Goal: Task Accomplishment & Management: Manage account settings

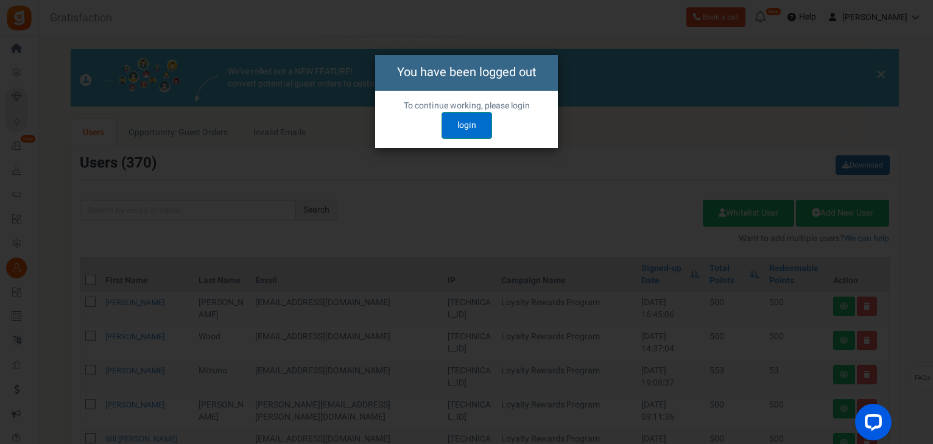
click at [472, 134] on link "login" at bounding box center [466, 125] width 51 height 27
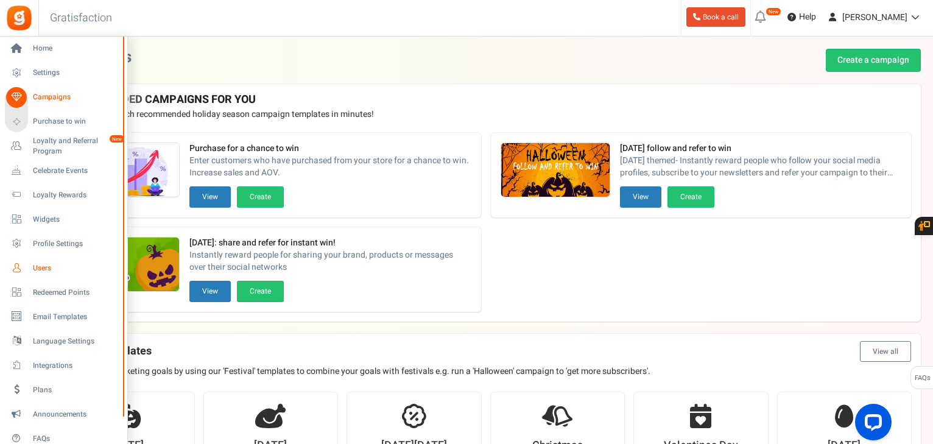
click at [49, 270] on span "Users" at bounding box center [75, 268] width 85 height 10
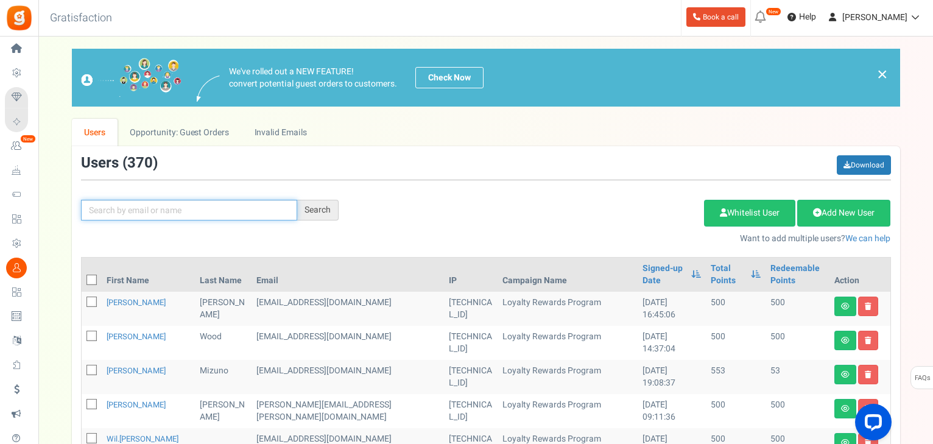
drag, startPoint x: 184, startPoint y: 204, endPoint x: 176, endPoint y: 200, distance: 9.5
click at [183, 202] on input "text" at bounding box center [189, 210] width 216 height 21
type input "[PERSON_NAME]"
click at [324, 217] on div "Search" at bounding box center [317, 210] width 41 height 21
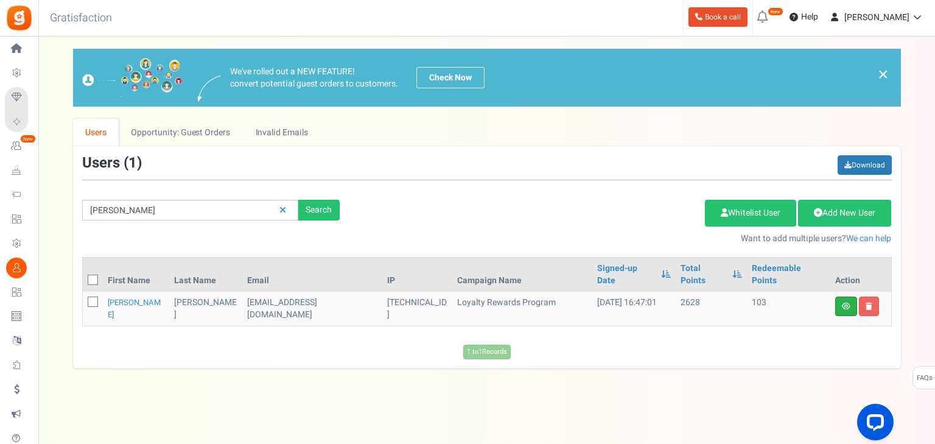
click at [850, 296] on link at bounding box center [846, 305] width 22 height 19
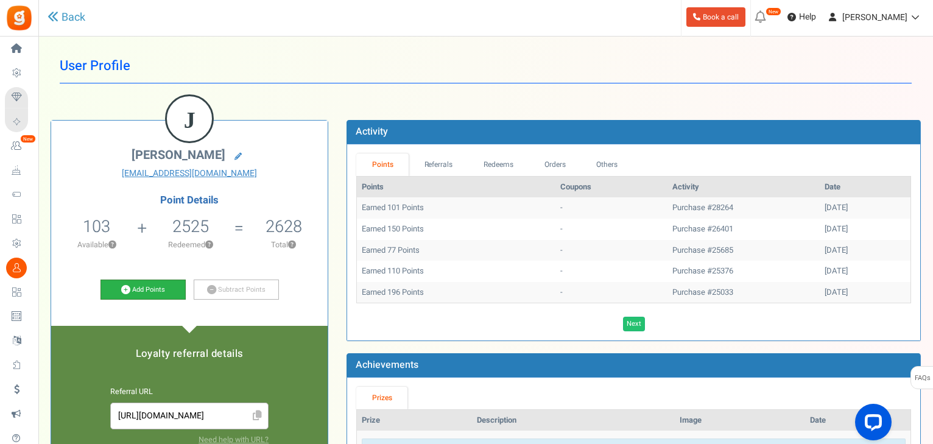
click at [162, 296] on link "Add Points" at bounding box center [142, 289] width 85 height 21
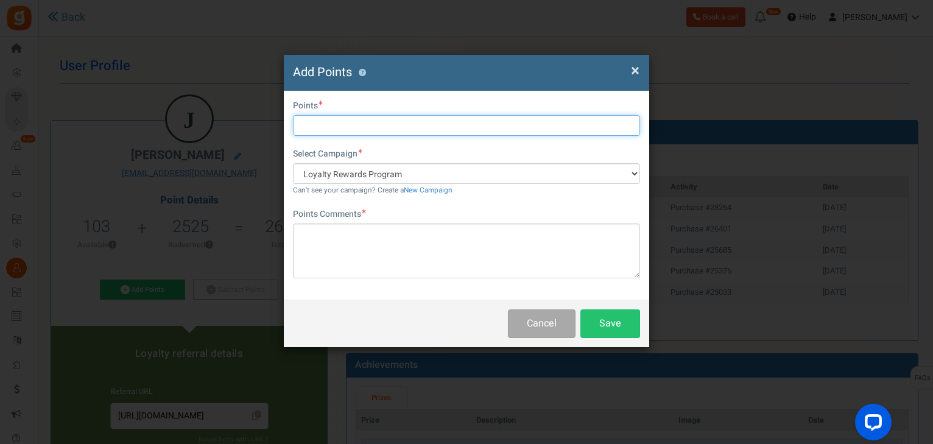
click at [369, 124] on input "text" at bounding box center [466, 125] width 347 height 21
type input "320"
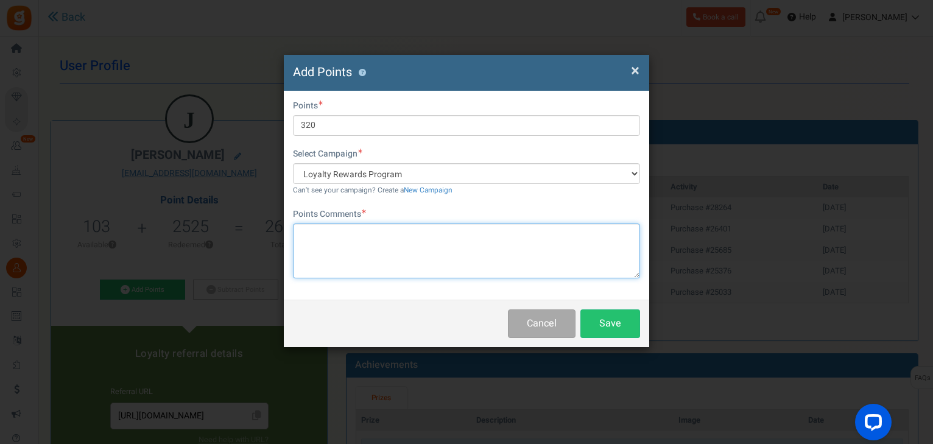
click at [359, 232] on textarea at bounding box center [466, 250] width 347 height 55
type textarea "t"
type textarea "[PERSON_NAME]"
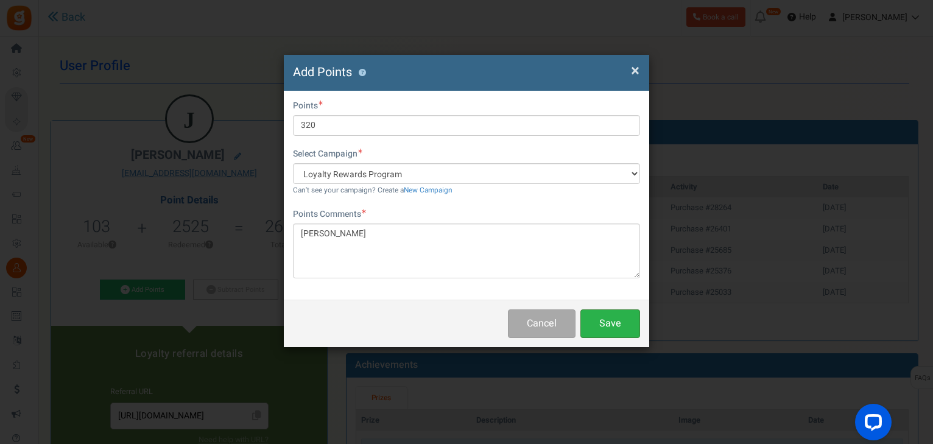
click at [606, 327] on button "Save" at bounding box center [610, 323] width 60 height 29
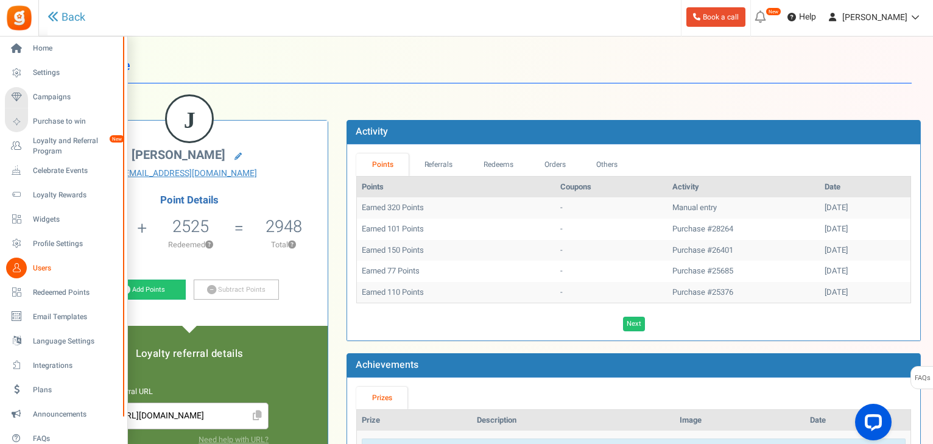
click at [41, 270] on span "Users" at bounding box center [75, 268] width 85 height 10
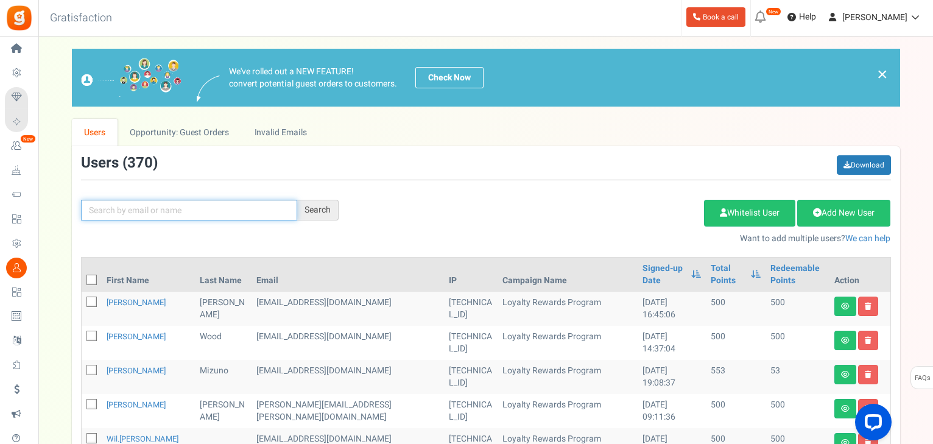
click at [164, 216] on input "text" at bounding box center [189, 210] width 216 height 21
type input "[PERSON_NAME]"
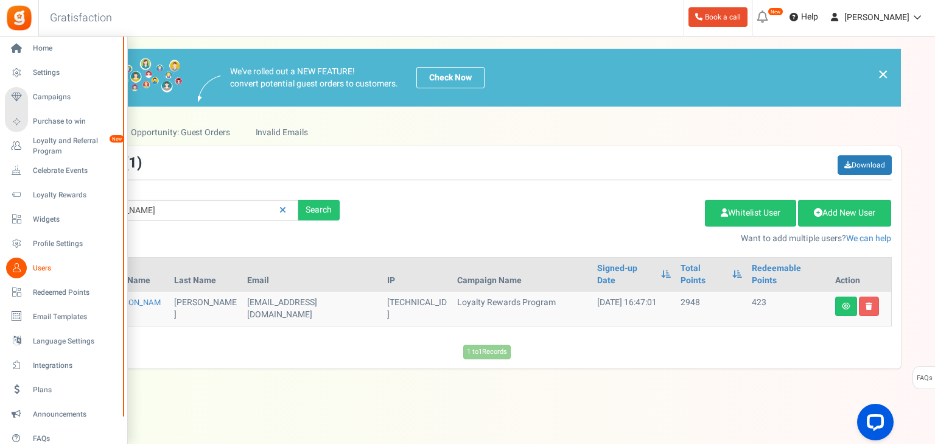
click at [33, 268] on span "Users" at bounding box center [75, 268] width 85 height 10
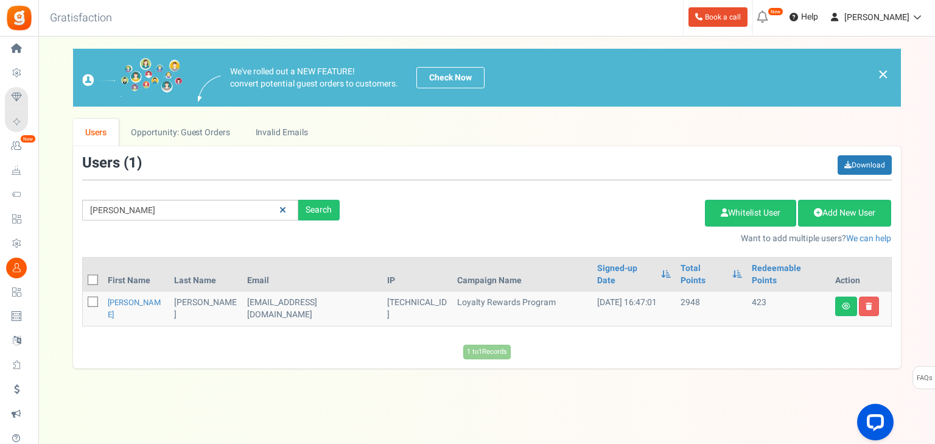
click at [280, 214] on link at bounding box center [282, 210] width 19 height 21
